Goal: Download file/media

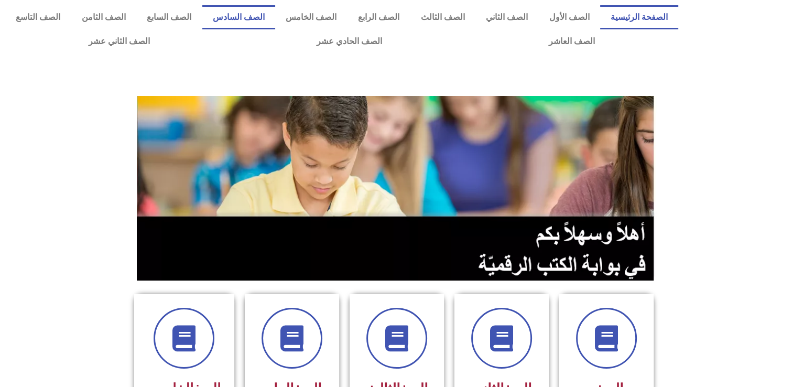
click at [276, 17] on link "الصف السادس" at bounding box center [238, 17] width 73 height 24
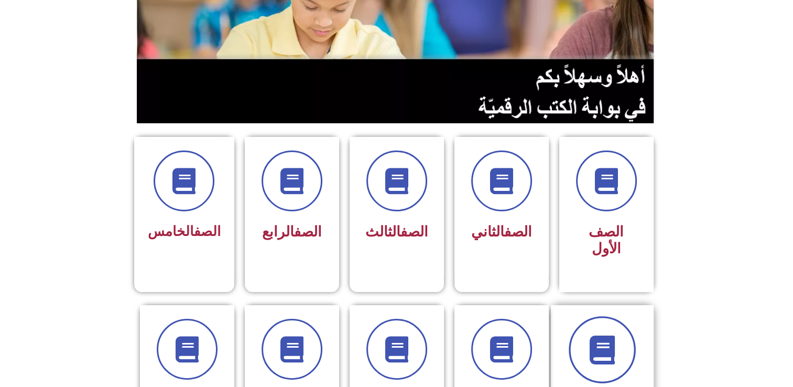
click at [608, 339] on icon at bounding box center [601, 349] width 29 height 29
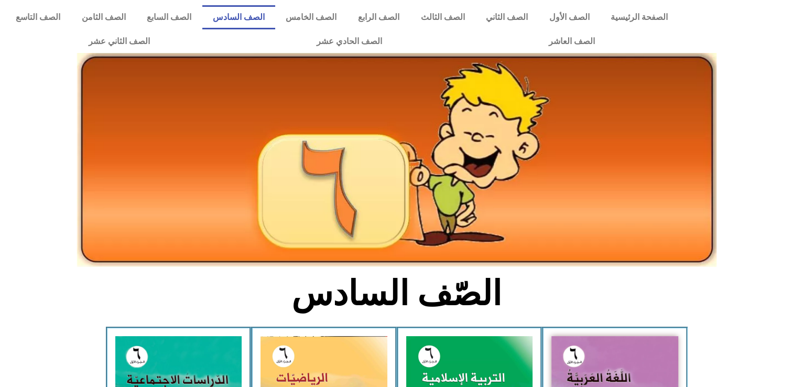
scroll to position [157, 0]
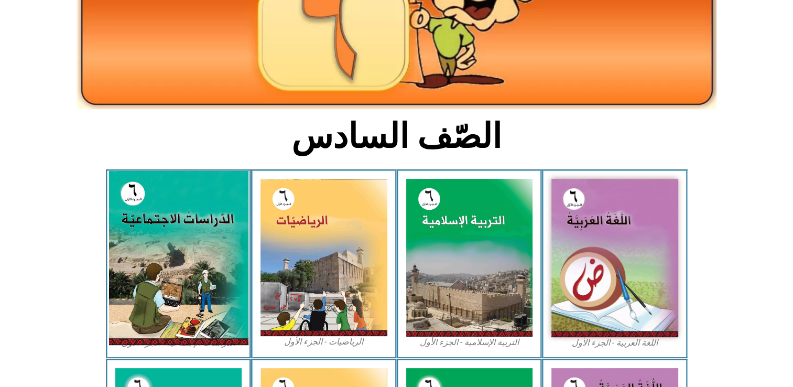
click at [189, 265] on img at bounding box center [177, 258] width 139 height 174
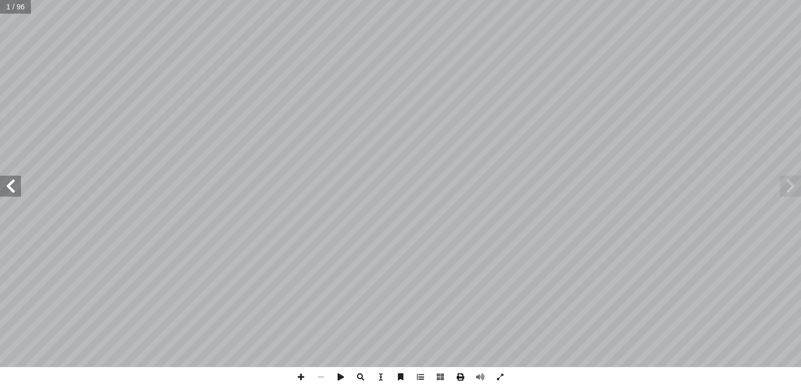
click at [461, 378] on span at bounding box center [460, 377] width 20 height 20
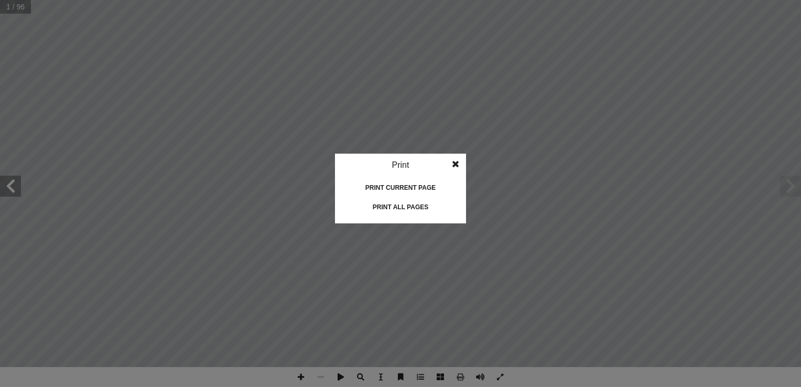
click at [405, 209] on div "Print all pages" at bounding box center [400, 207] width 105 height 17
